Goal: Ask a question

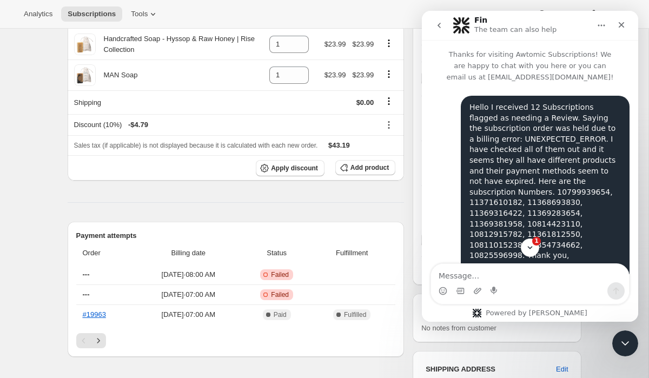
scroll to position [727, 0]
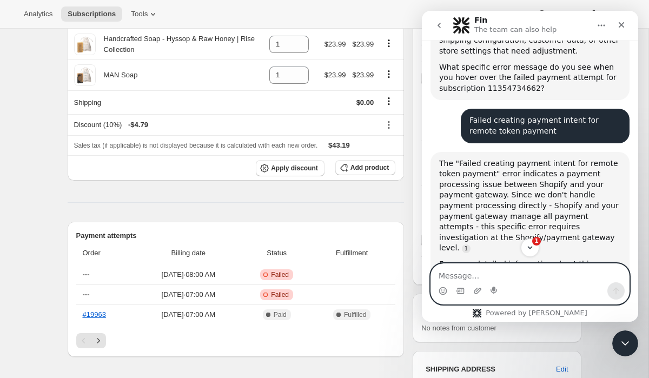
click at [493, 273] on textarea "Message…" at bounding box center [530, 273] width 198 height 18
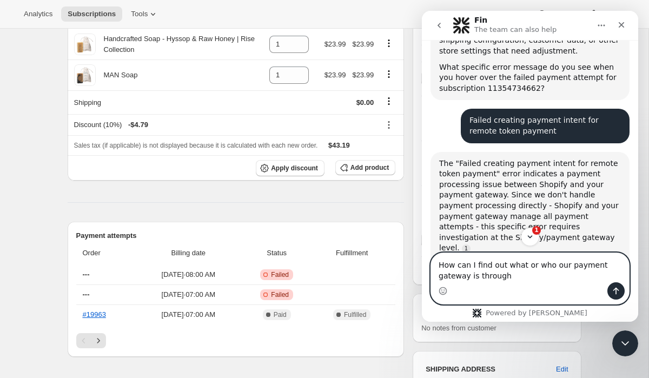
type textarea "How can I find out what or who our payment gateway is through?"
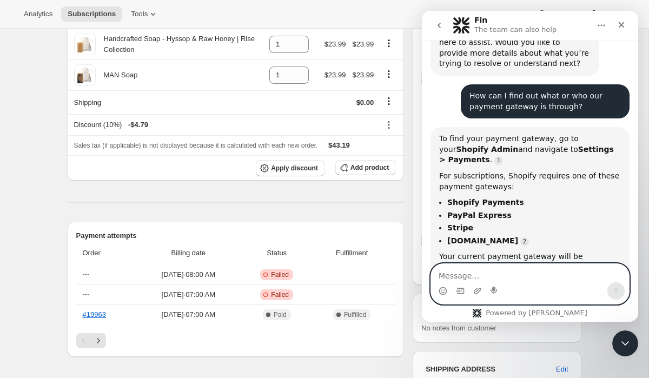
scroll to position [1133, 0]
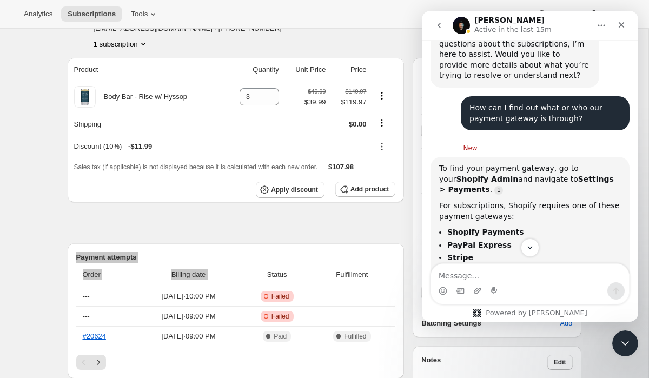
scroll to position [1123, 0]
